Goal: Check status: Check status

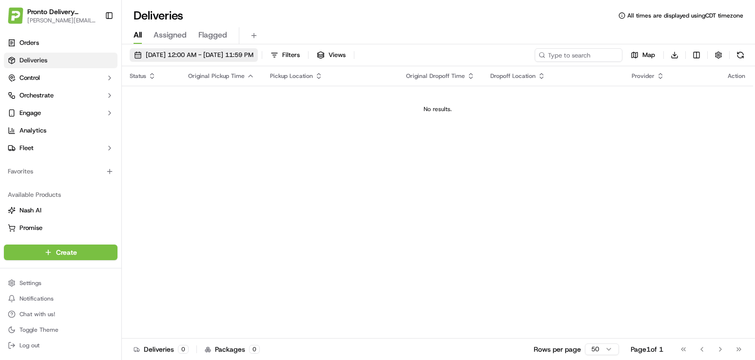
click at [225, 51] on span "[DATE] 12:00 AM - [DATE] 11:59 PM" at bounding box center [200, 55] width 108 height 9
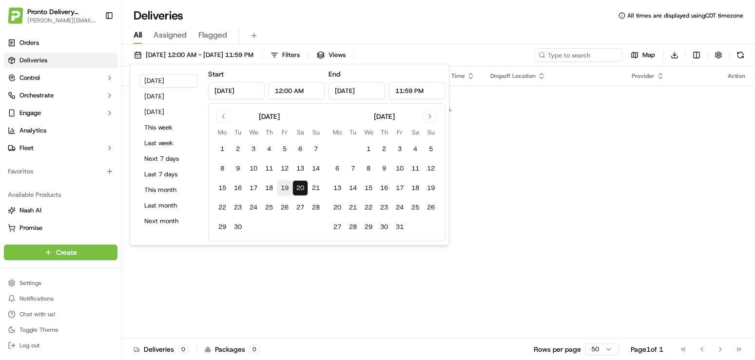
click at [289, 191] on button "19" at bounding box center [285, 188] width 16 height 16
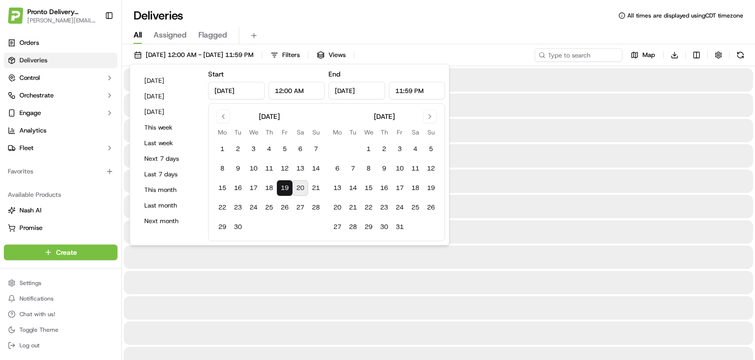
type input "[DATE]"
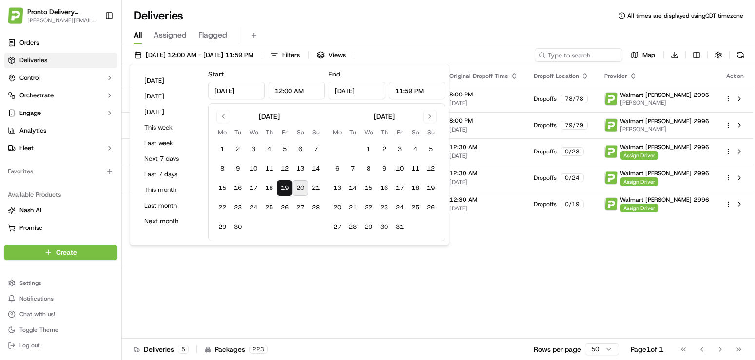
click at [308, 276] on div "Status Original Pickup Time Pickup Location Original Dropoff Time Dropoff Locat…" at bounding box center [437, 202] width 631 height 273
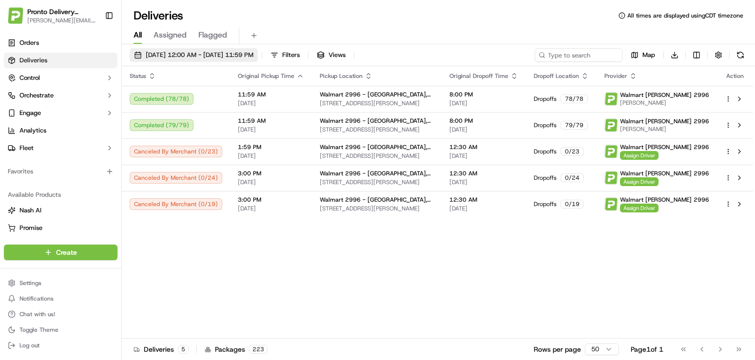
click at [193, 50] on button "[DATE] 12:00 AM - [DATE] 11:59 PM" at bounding box center [194, 55] width 128 height 14
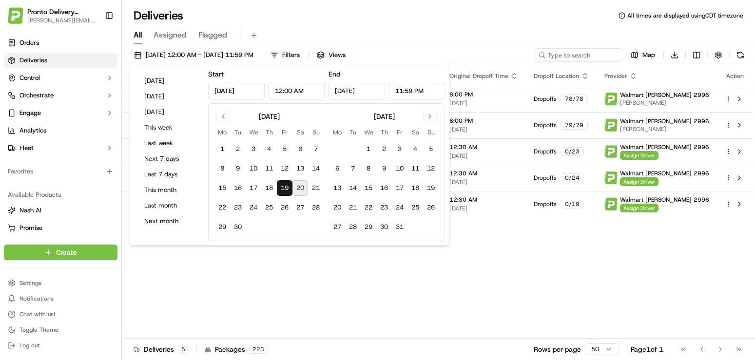
click at [300, 190] on button "20" at bounding box center [301, 188] width 16 height 16
type input "[DATE]"
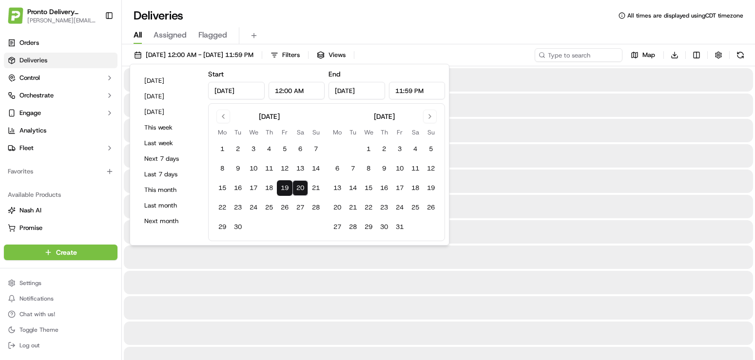
click at [300, 190] on button "20" at bounding box center [301, 188] width 16 height 16
type input "[DATE]"
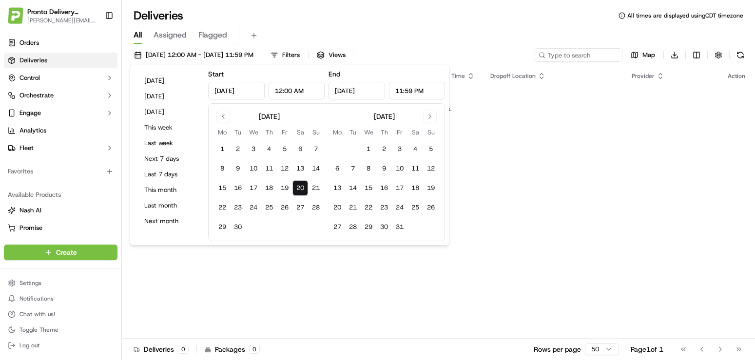
click at [256, 287] on div "Status Original Pickup Time Pickup Location Original Dropoff Time Dropoff Locat…" at bounding box center [437, 202] width 631 height 273
